Goal: Task Accomplishment & Management: Manage account settings

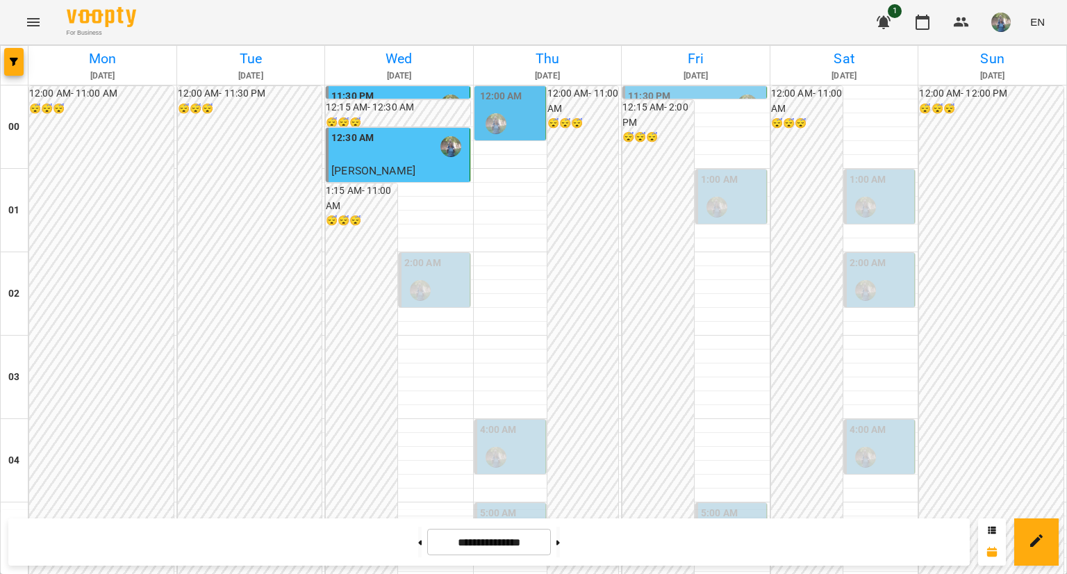
scroll to position [903, 0]
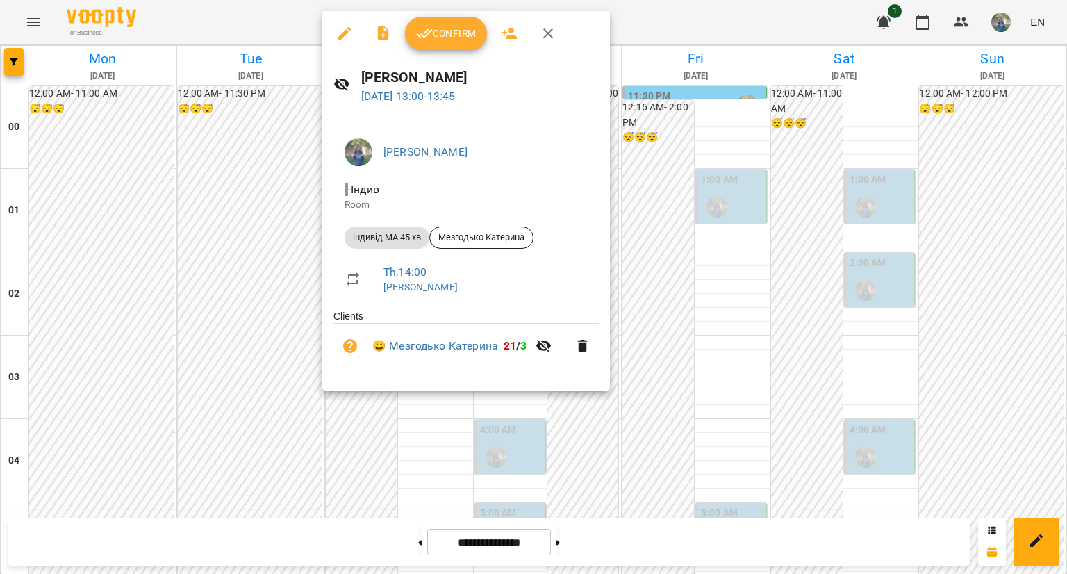
click at [516, 374] on ul "Clients 😀 Мезгодько [PERSON_NAME] 21 / 3" at bounding box center [465, 341] width 265 height 65
click at [446, 35] on span "Confirm" at bounding box center [446, 33] width 60 height 17
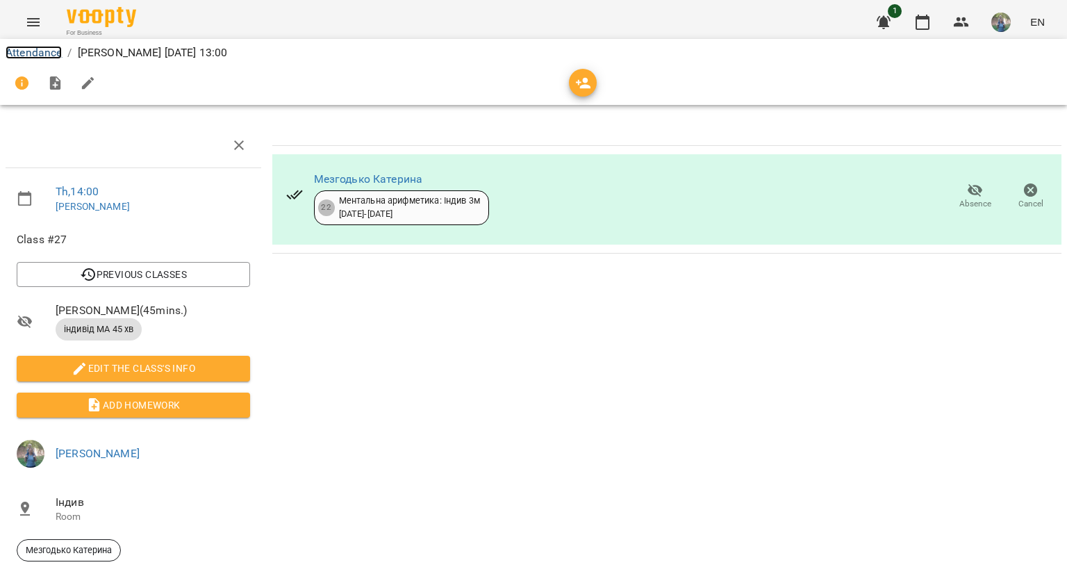
click at [40, 56] on link "Attendance" at bounding box center [34, 52] width 56 height 13
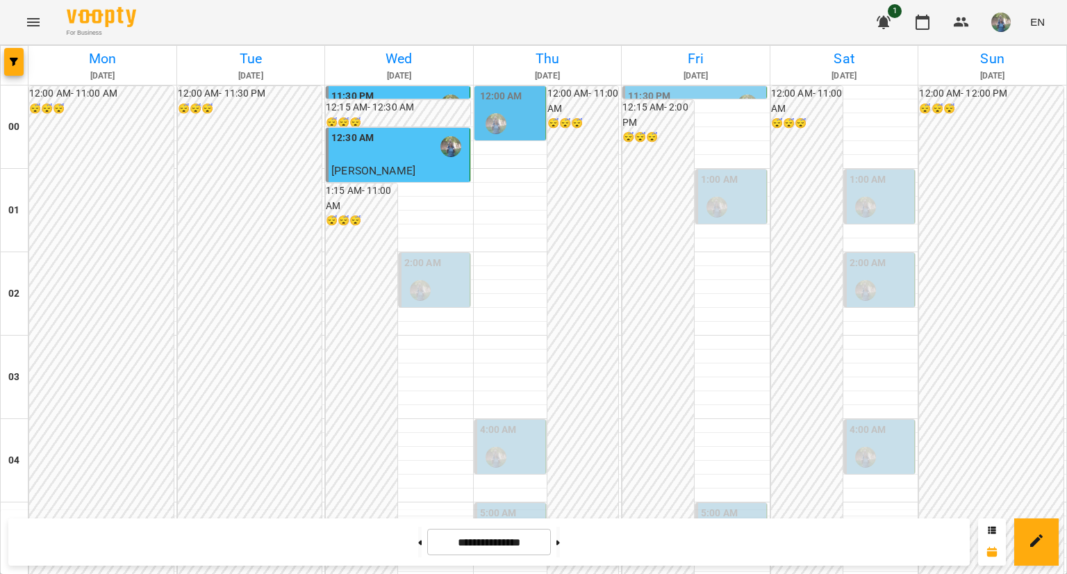
scroll to position [972, 0]
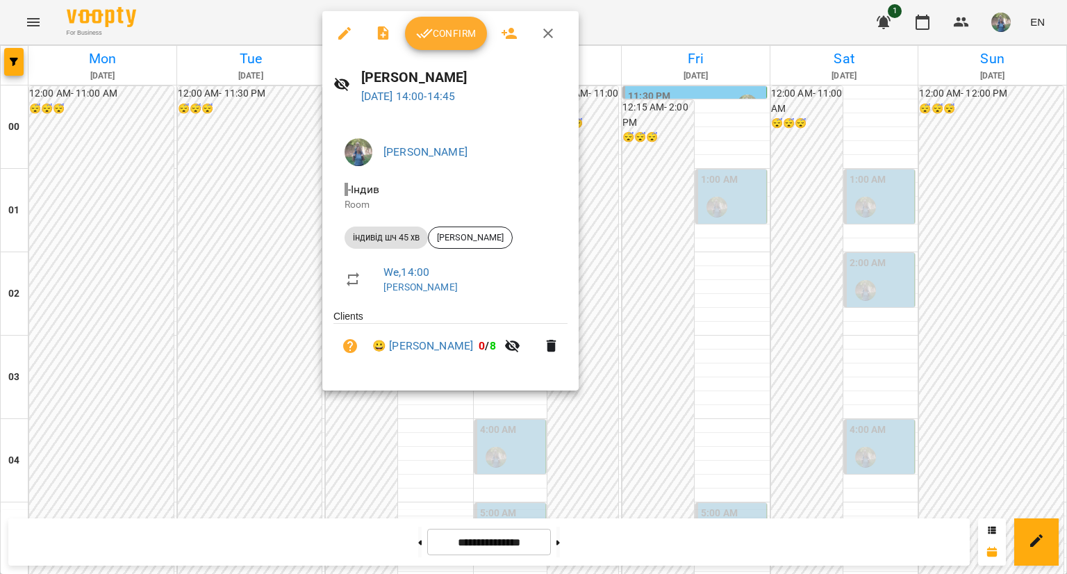
click at [443, 24] on button "Confirm" at bounding box center [446, 33] width 82 height 33
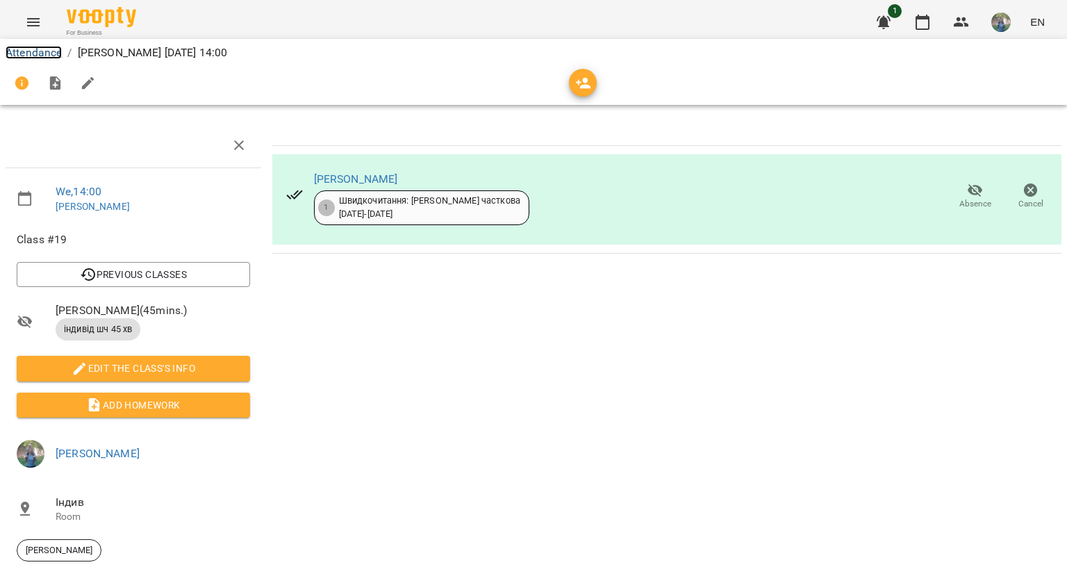
click at [23, 53] on link "Attendance" at bounding box center [34, 52] width 56 height 13
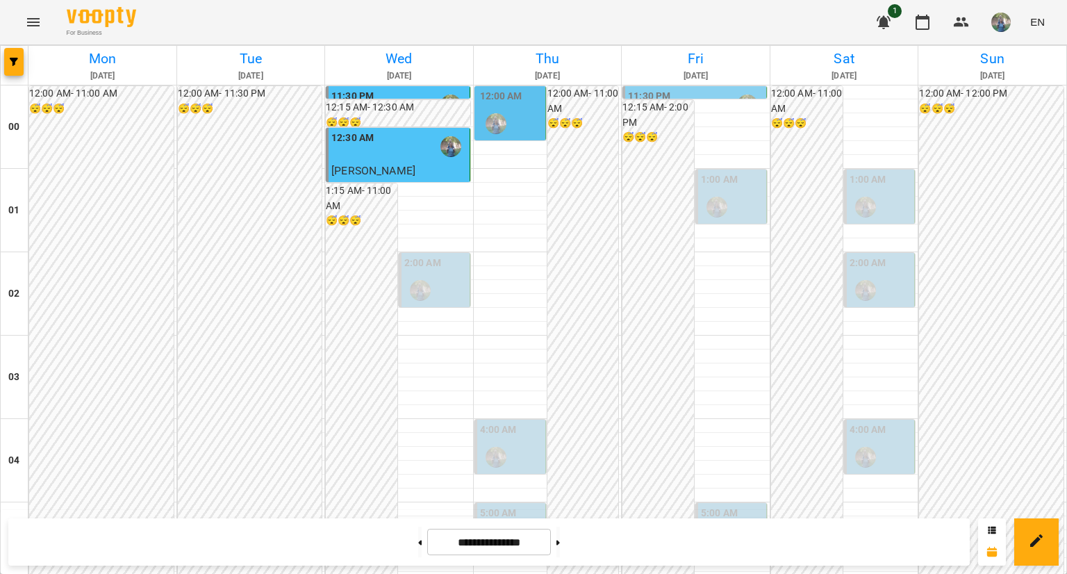
scroll to position [1250, 0]
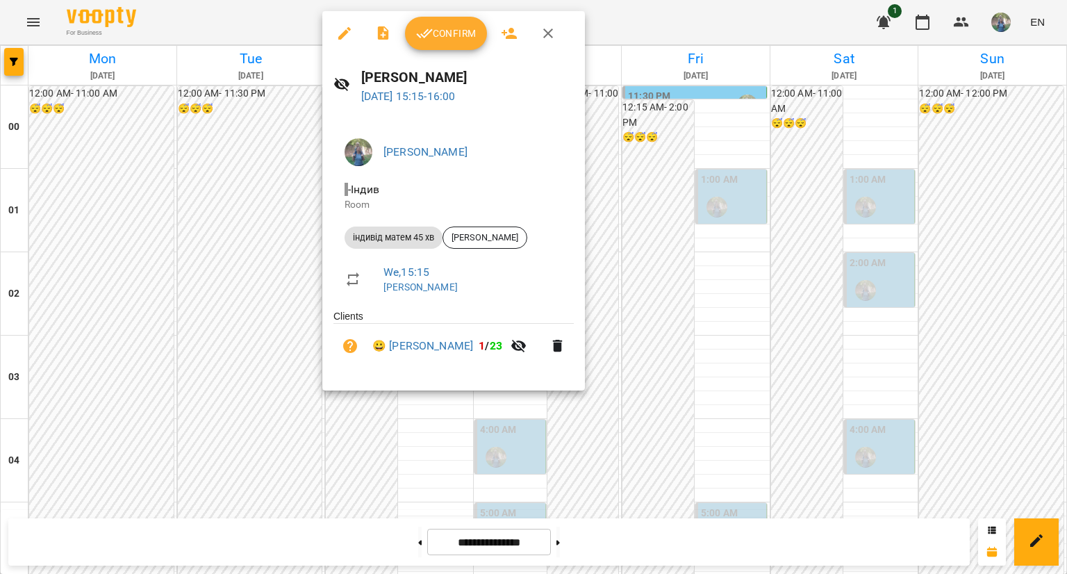
click at [450, 28] on span "Confirm" at bounding box center [446, 33] width 60 height 17
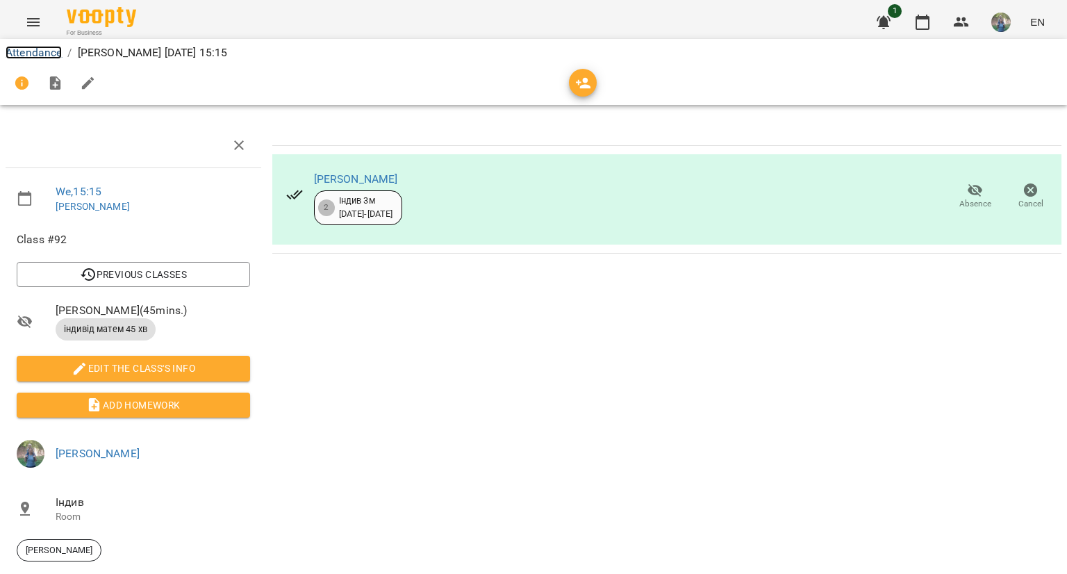
click at [23, 50] on link "Attendance" at bounding box center [34, 52] width 56 height 13
